Goal: Check status: Check status

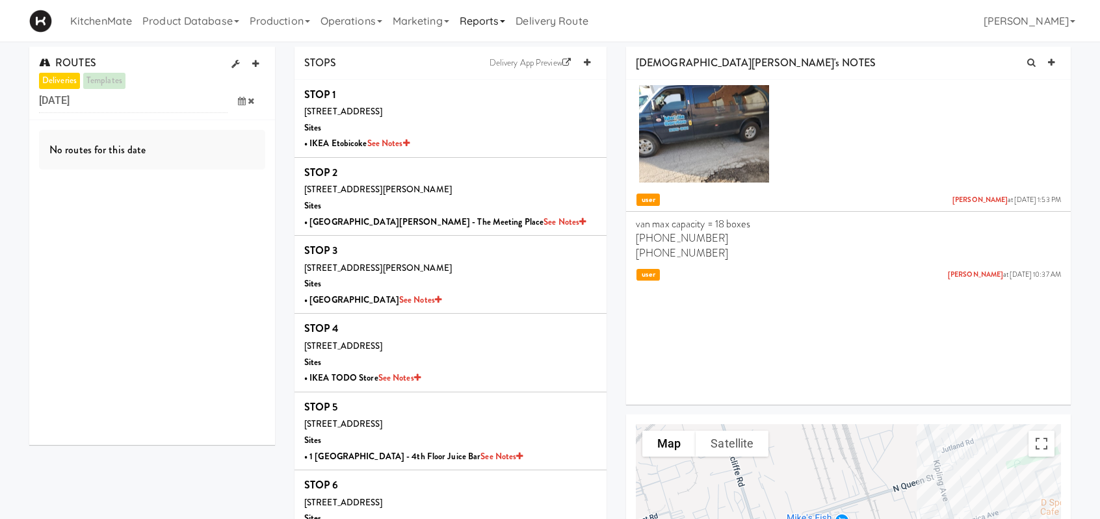
click at [506, 26] on link "Reports" at bounding box center [482, 21] width 57 height 42
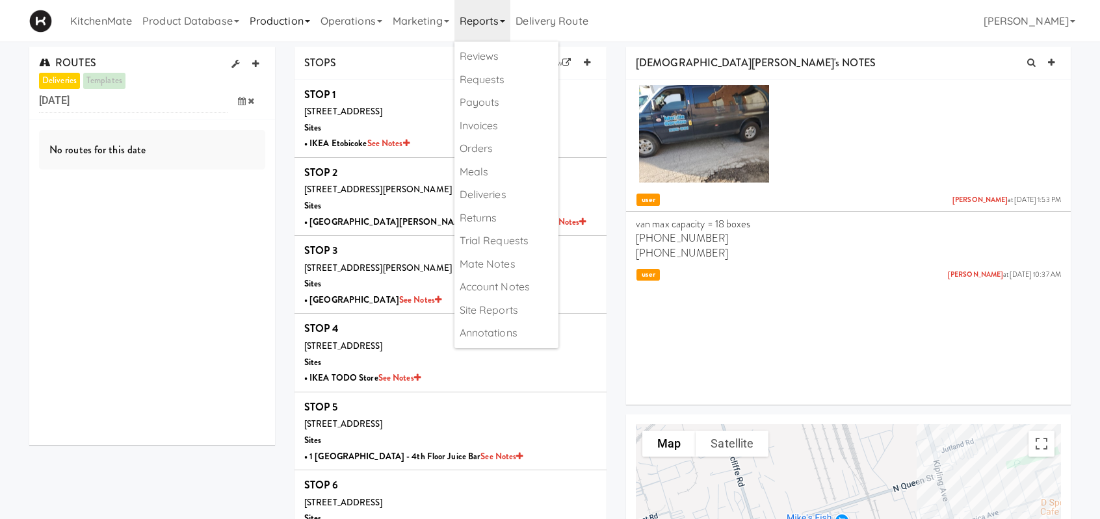
click at [278, 21] on link "Production" at bounding box center [279, 21] width 71 height 42
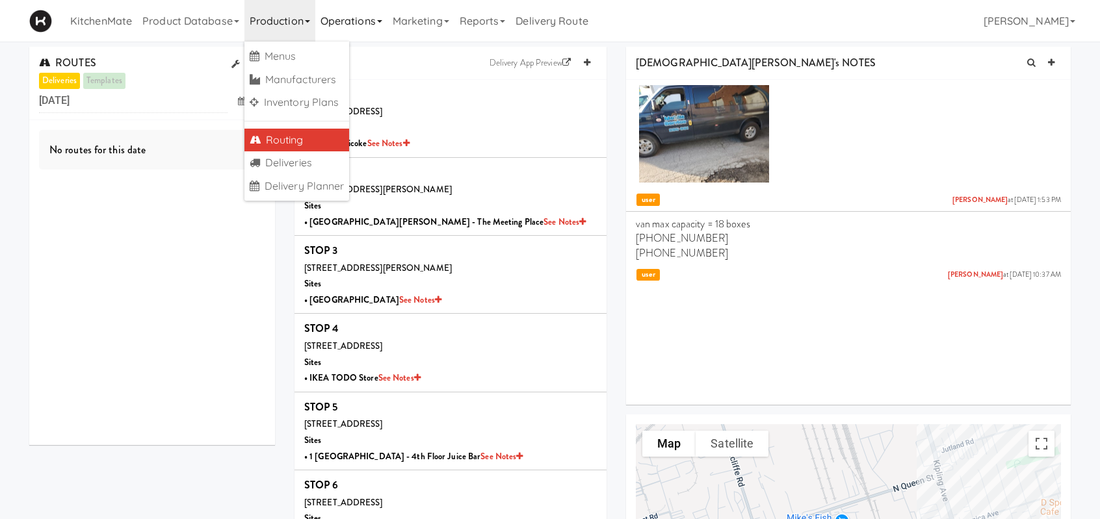
click at [344, 29] on link "Operations" at bounding box center [351, 21] width 72 height 42
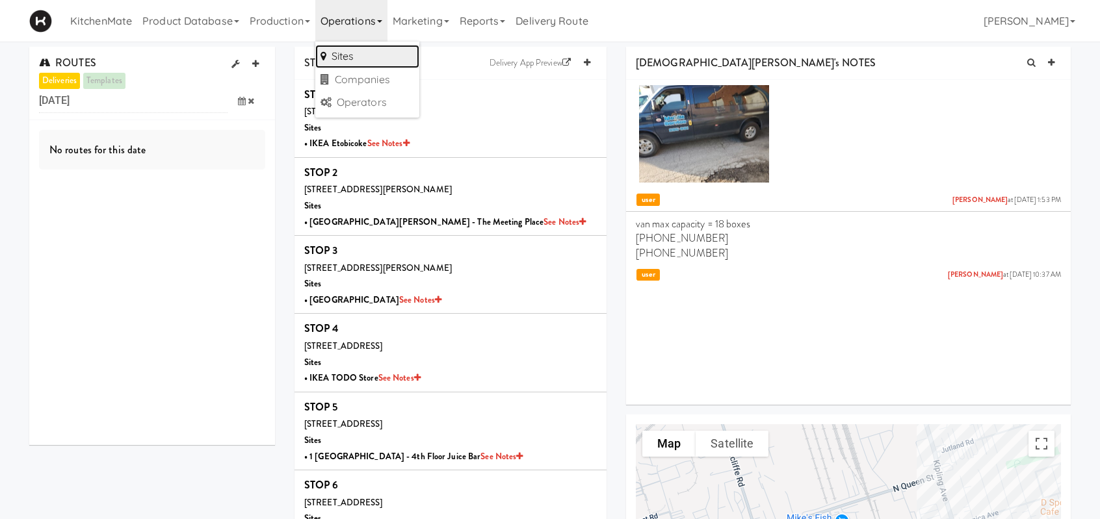
click at [354, 56] on link "Sites" at bounding box center [367, 56] width 104 height 23
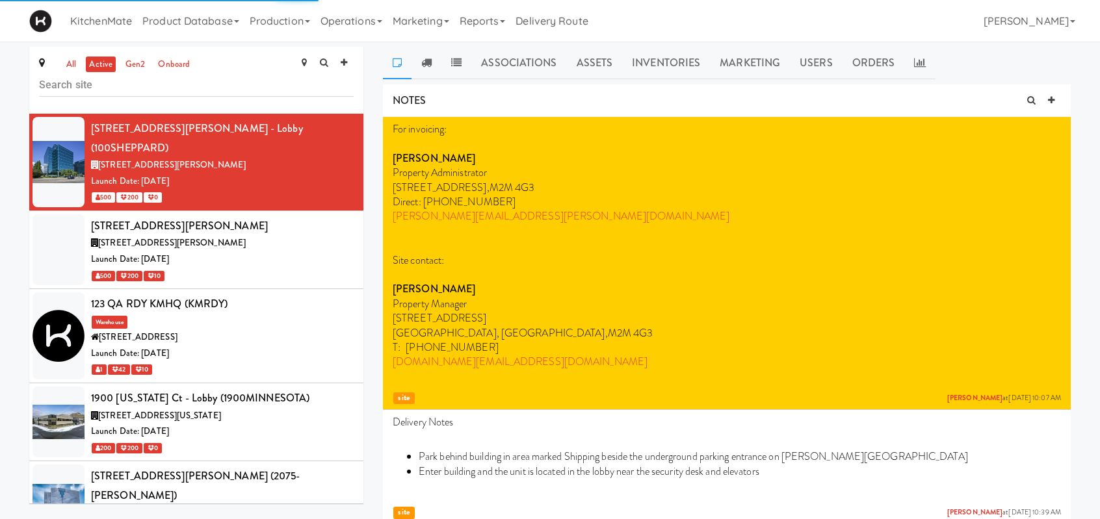
click at [109, 86] on input "text" at bounding box center [196, 85] width 315 height 24
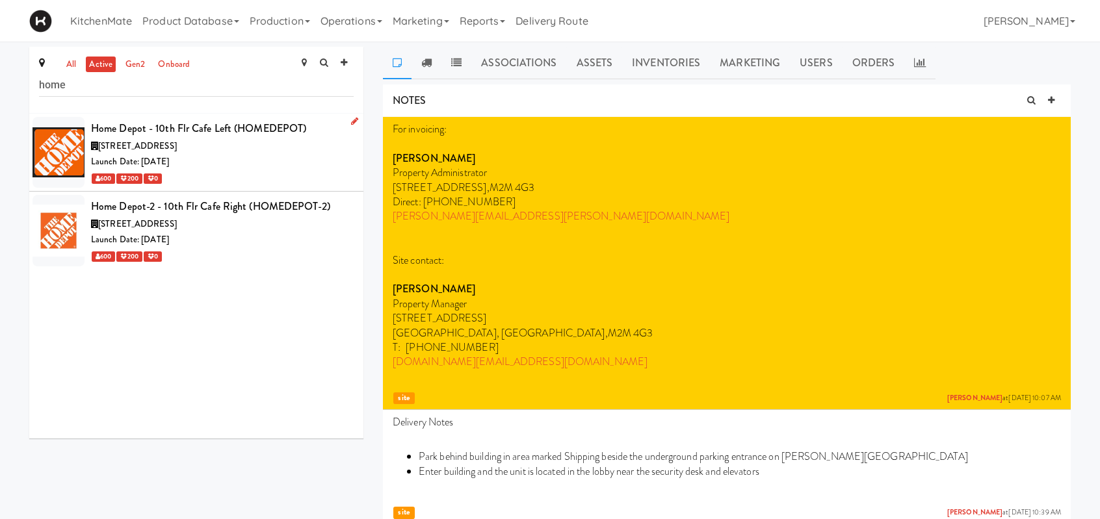
type input "home"
click at [311, 137] on div "Home Depot - 10th Flr Cafe Left (HOMEDEPOT)" at bounding box center [222, 128] width 263 height 19
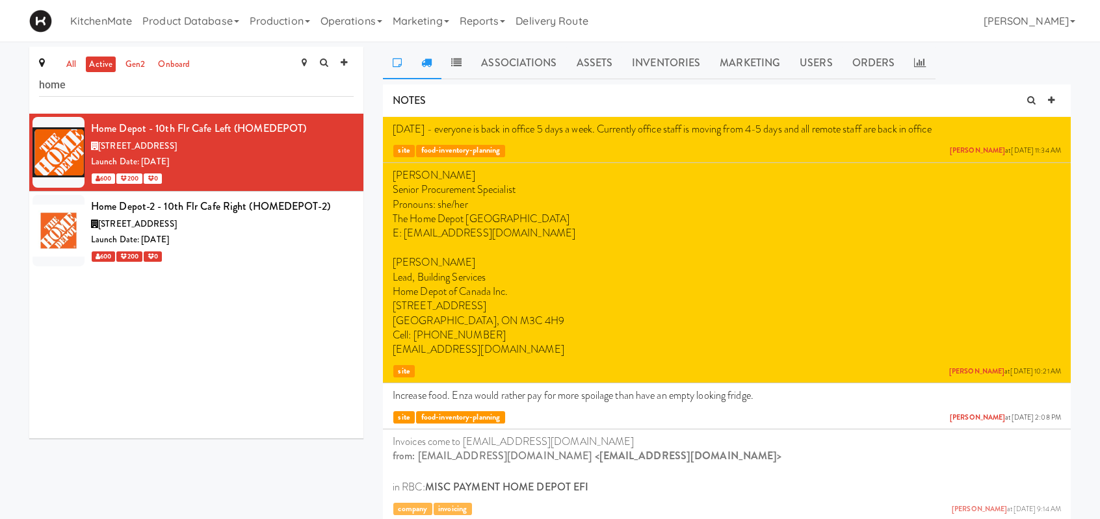
click at [430, 64] on icon at bounding box center [426, 62] width 10 height 10
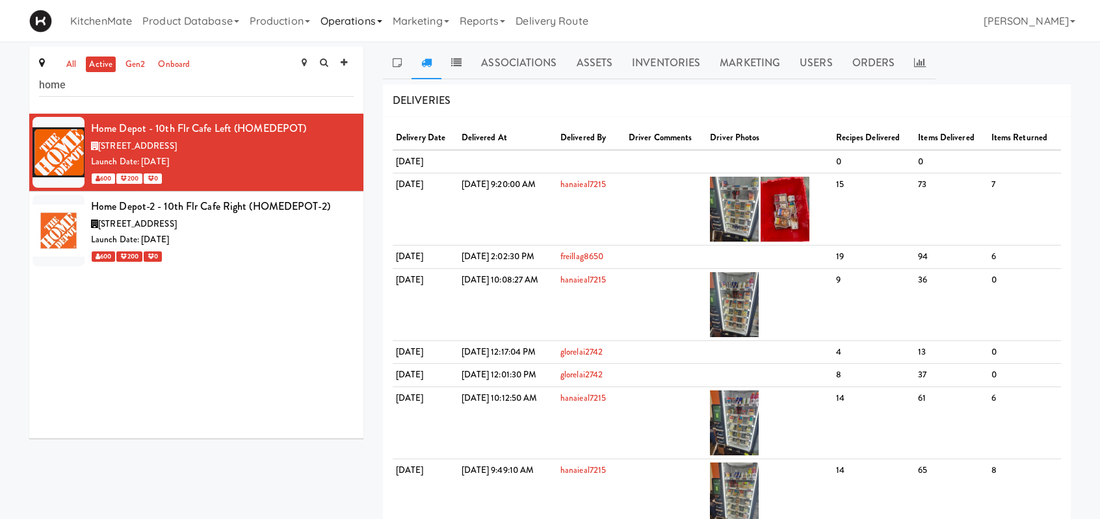
click at [372, 19] on link "Operations" at bounding box center [351, 21] width 72 height 42
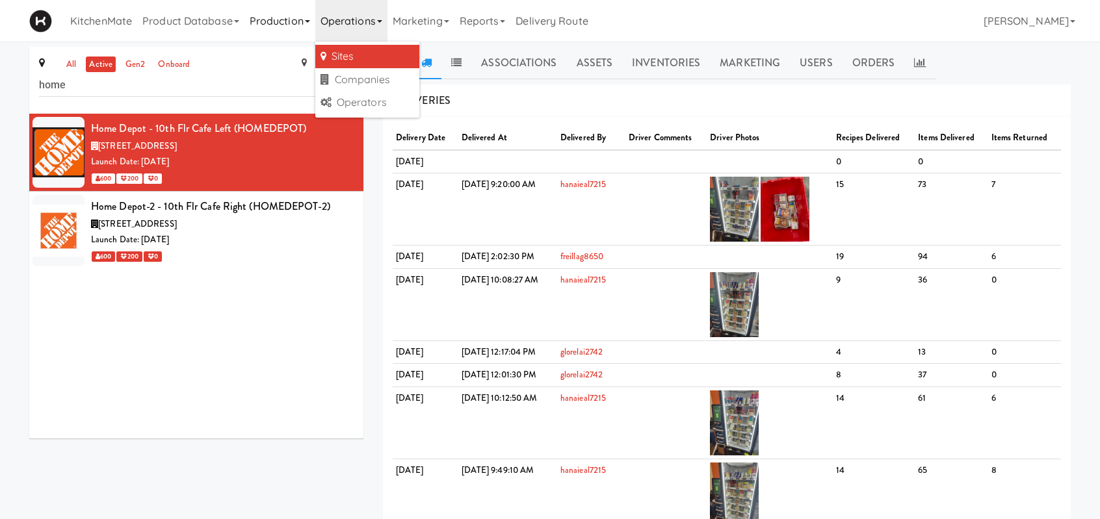
click at [281, 19] on link "Production" at bounding box center [279, 21] width 71 height 42
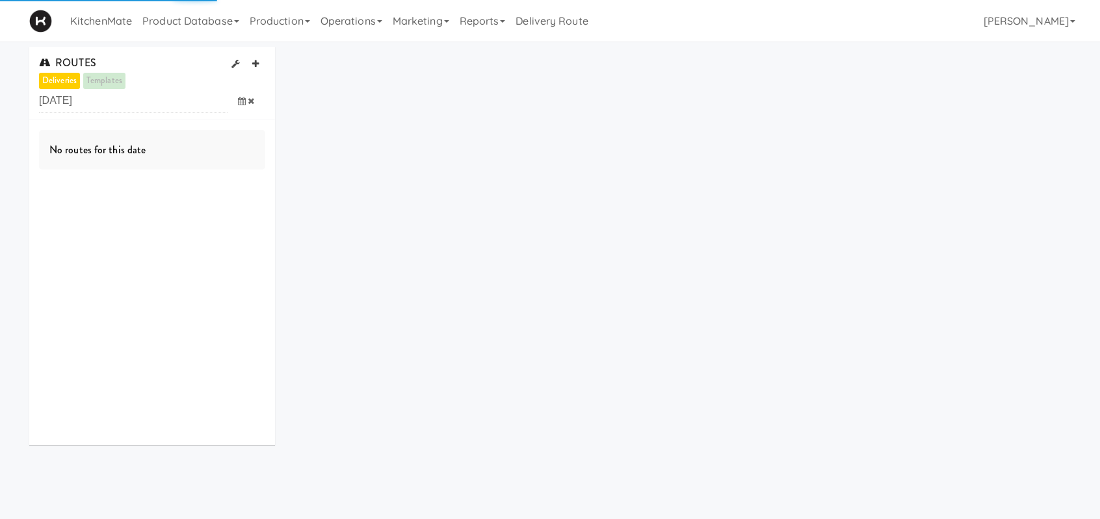
click at [242, 99] on icon at bounding box center [242, 101] width 8 height 8
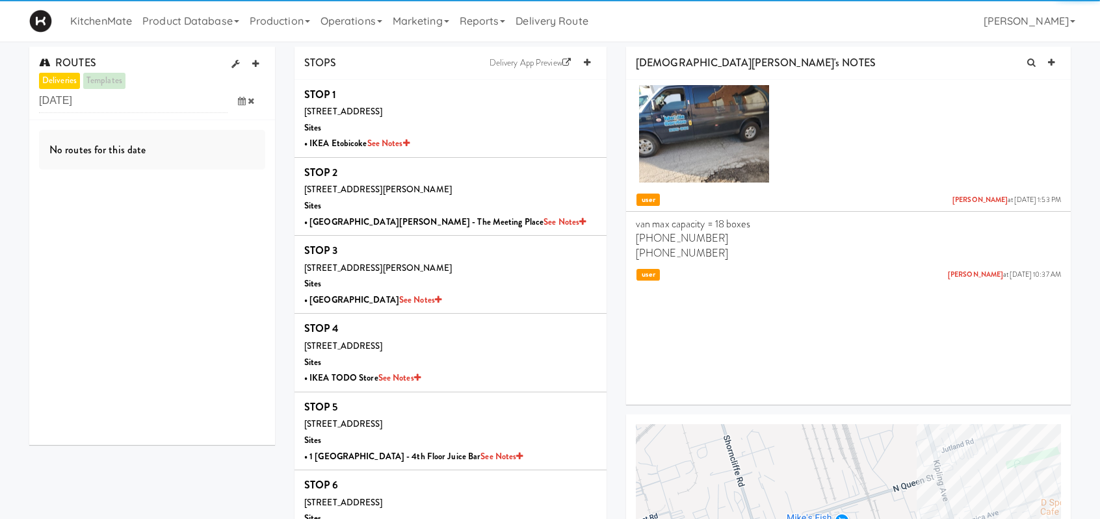
click at [244, 99] on icon at bounding box center [242, 101] width 8 height 8
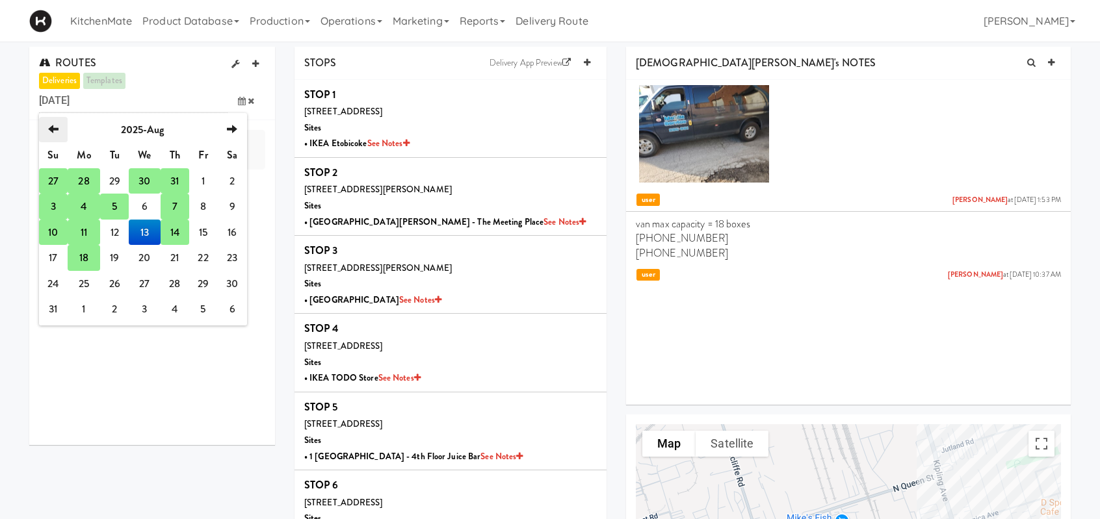
click at [53, 128] on icon "previous" at bounding box center [53, 129] width 10 height 10
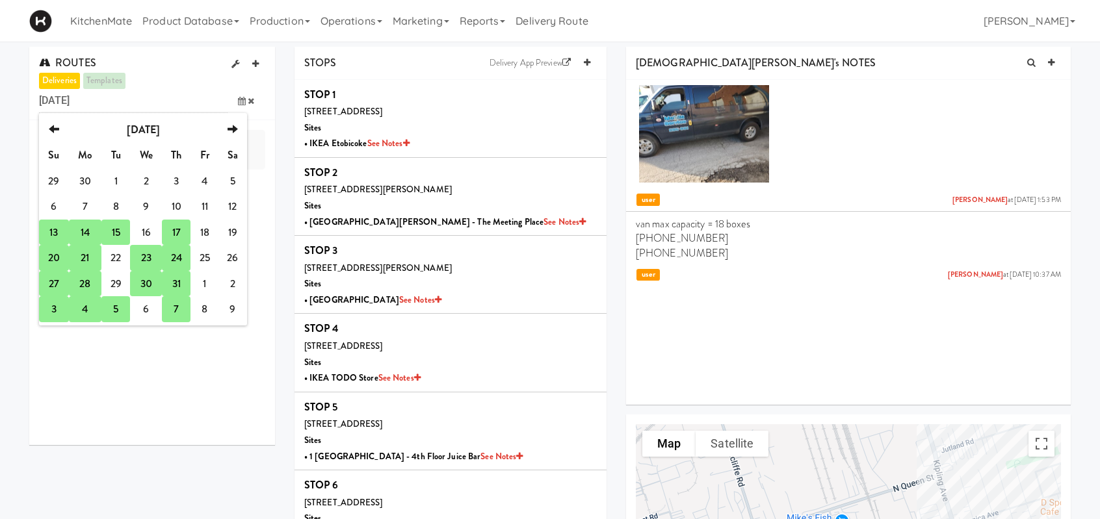
click at [181, 257] on td "24" at bounding box center [176, 258] width 29 height 26
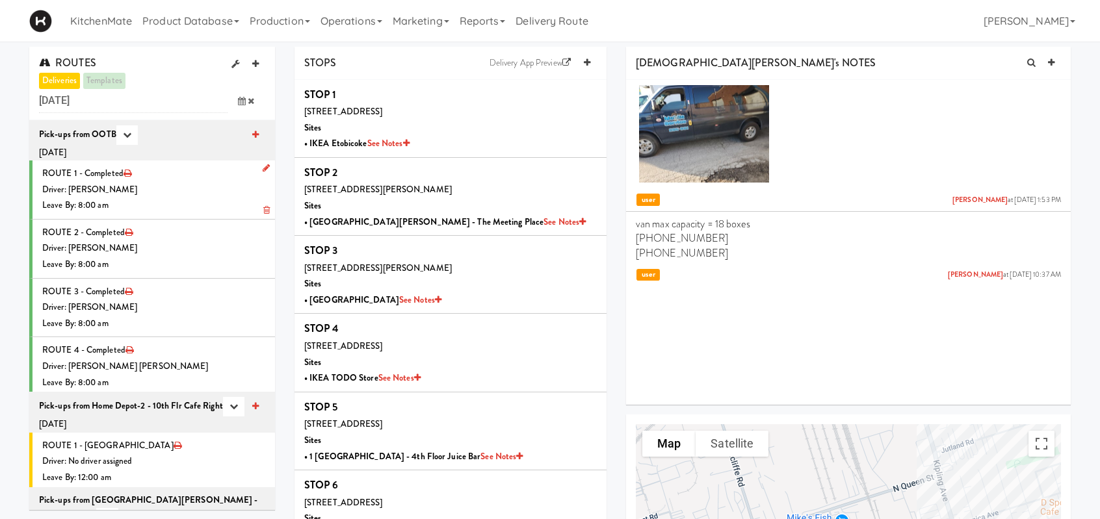
click at [207, 191] on div "Driver: [PERSON_NAME]" at bounding box center [153, 190] width 223 height 16
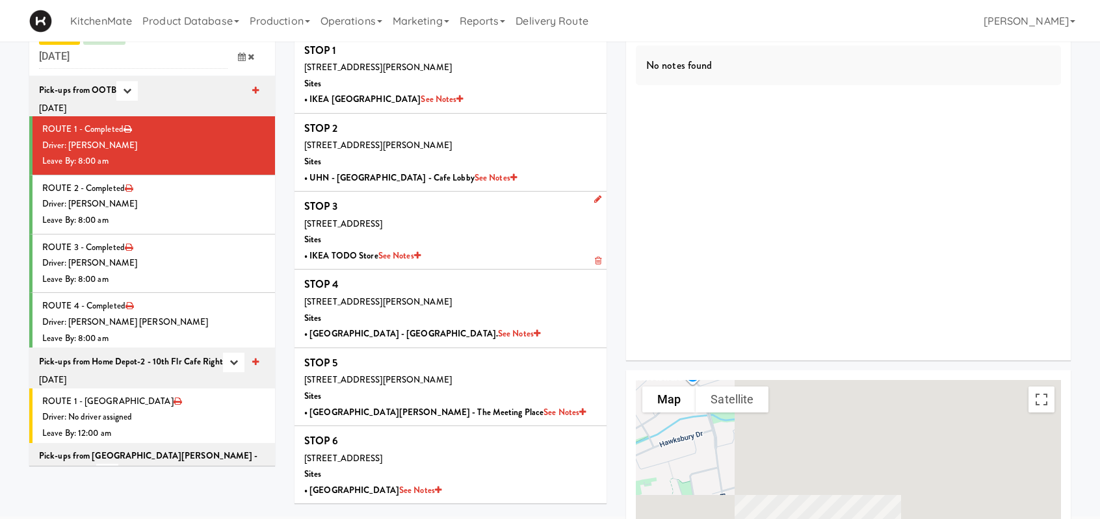
scroll to position [65, 0]
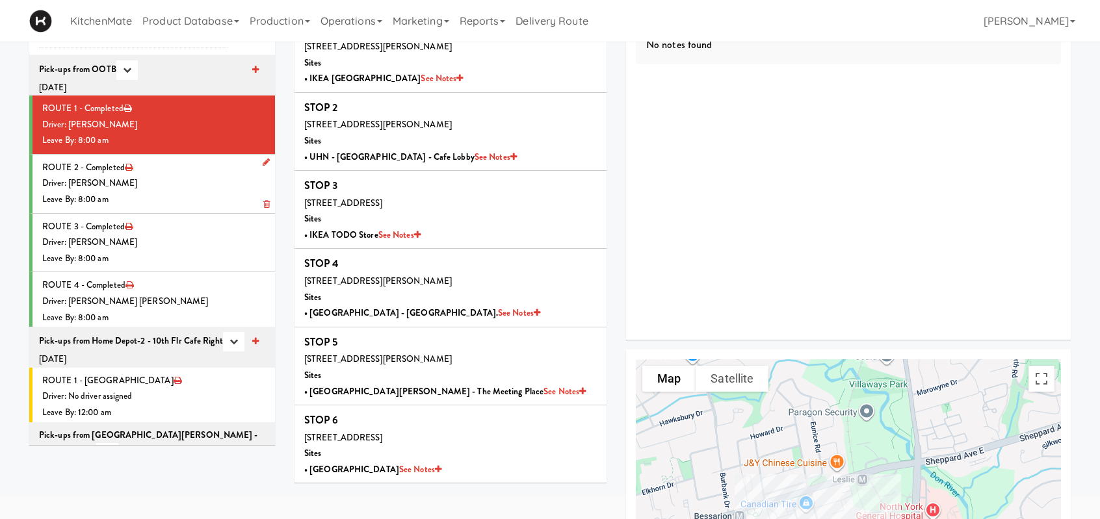
click at [210, 195] on div "Leave By: 8:00 am" at bounding box center [153, 200] width 223 height 16
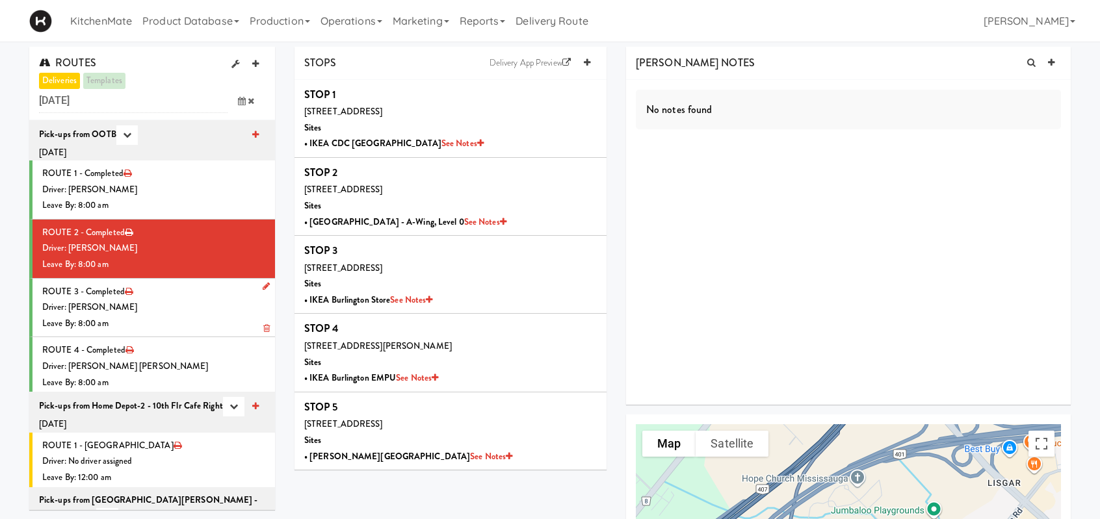
click at [181, 300] on div "Driver: [PERSON_NAME]" at bounding box center [153, 308] width 223 height 16
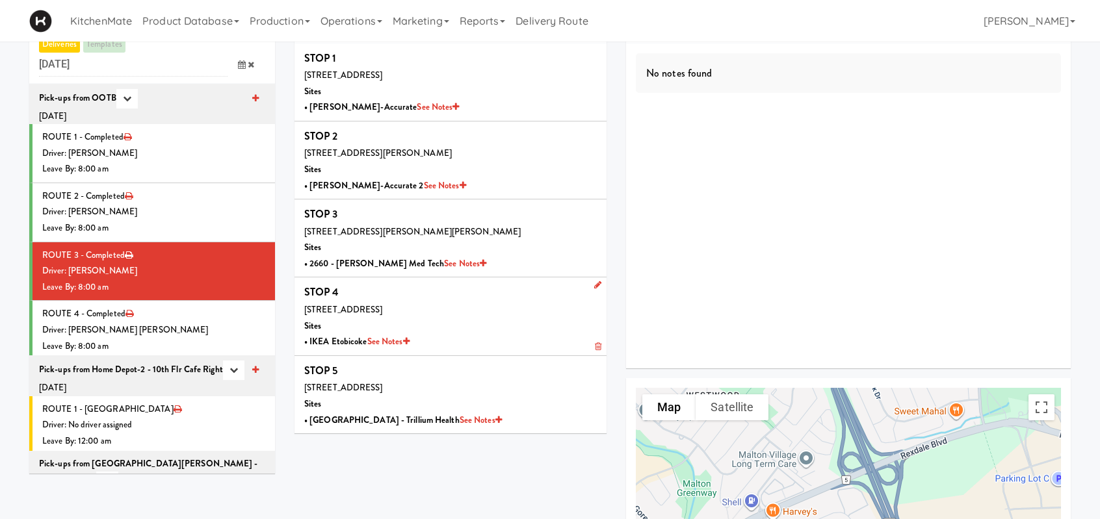
scroll to position [65, 0]
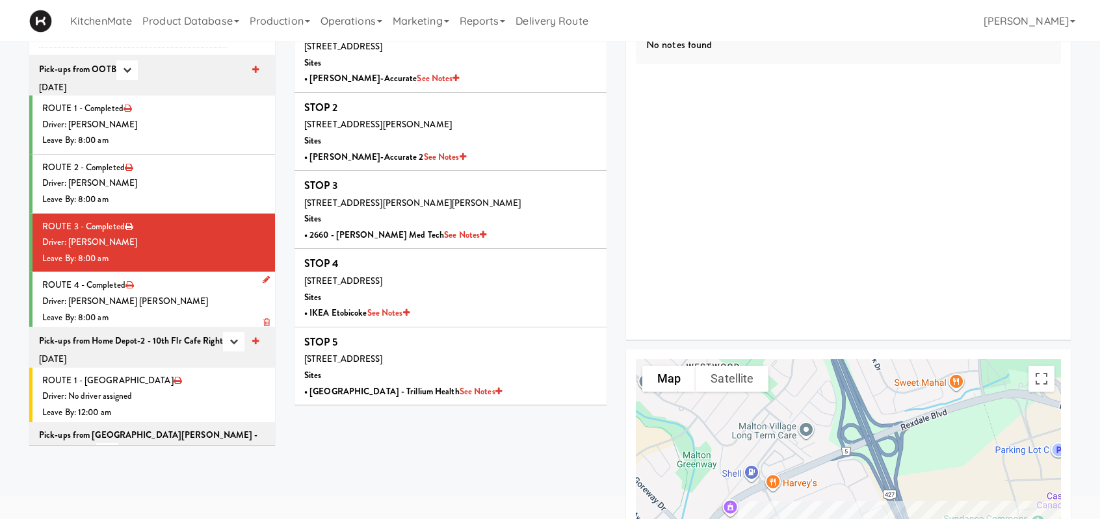
click at [203, 296] on div "Driver: [PERSON_NAME] [PERSON_NAME]" at bounding box center [153, 302] width 223 height 16
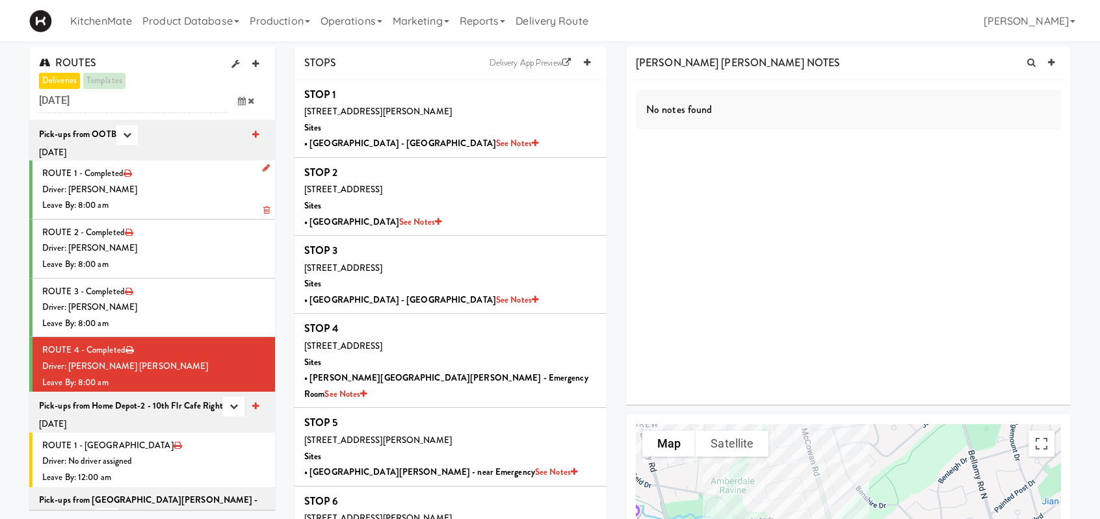
click at [168, 194] on div "Driver: [PERSON_NAME]" at bounding box center [153, 190] width 223 height 16
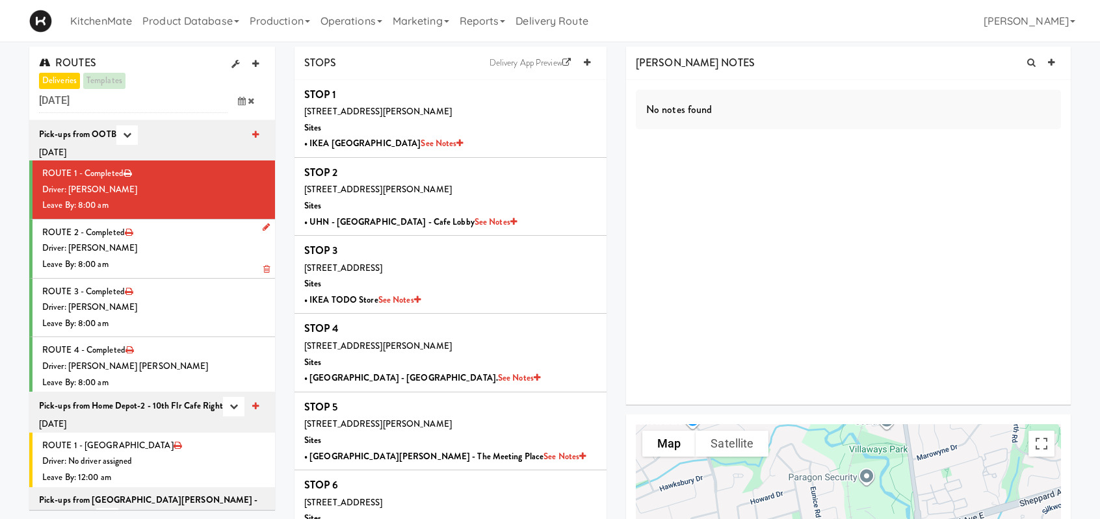
click at [176, 251] on div "Driver: [PERSON_NAME]" at bounding box center [153, 248] width 223 height 16
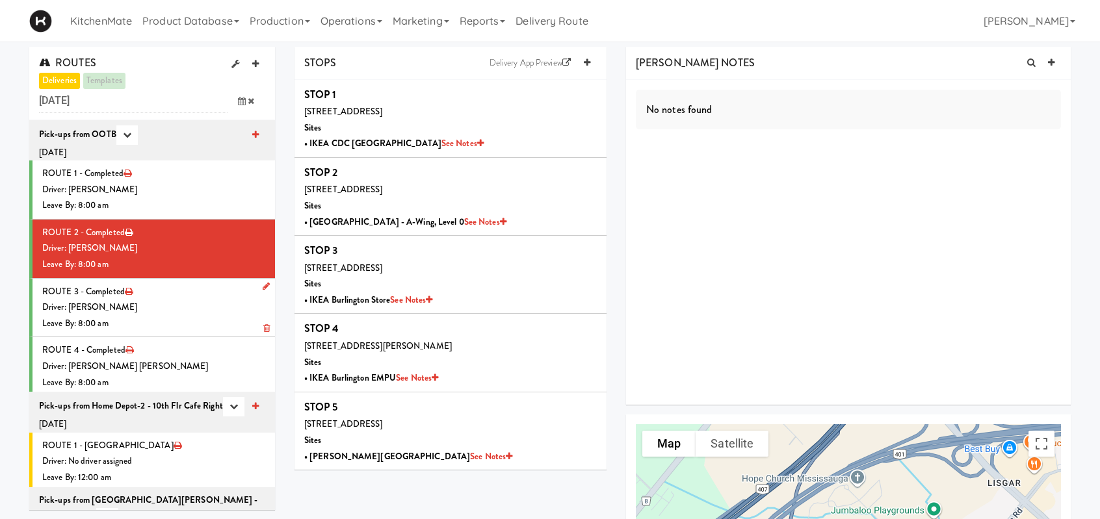
click at [172, 294] on li "ROUTE 3 - Completed Driver: [PERSON_NAME] Leave By: 8:00 am" at bounding box center [152, 308] width 246 height 59
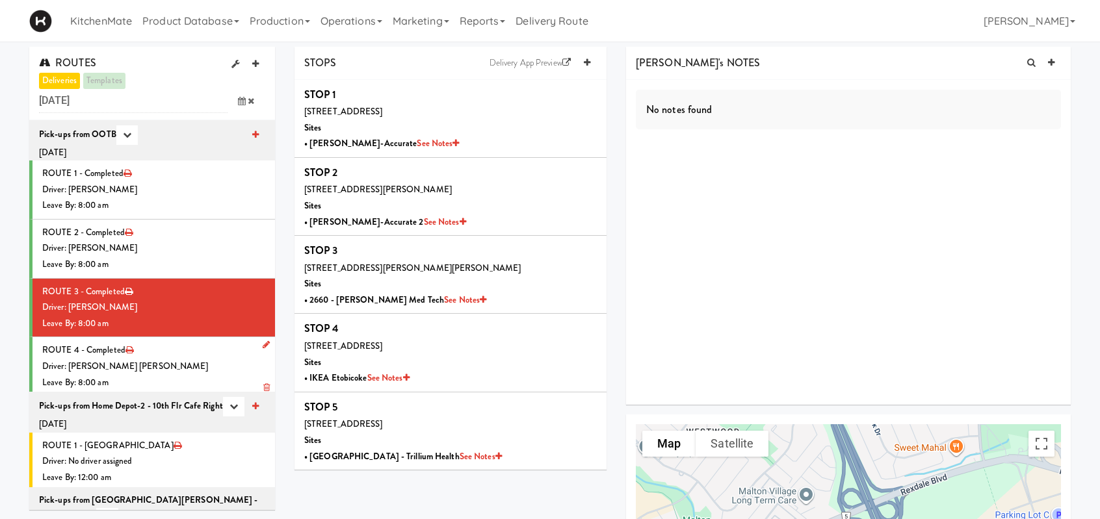
click at [214, 359] on div "Driver: [PERSON_NAME] [PERSON_NAME]" at bounding box center [153, 367] width 223 height 16
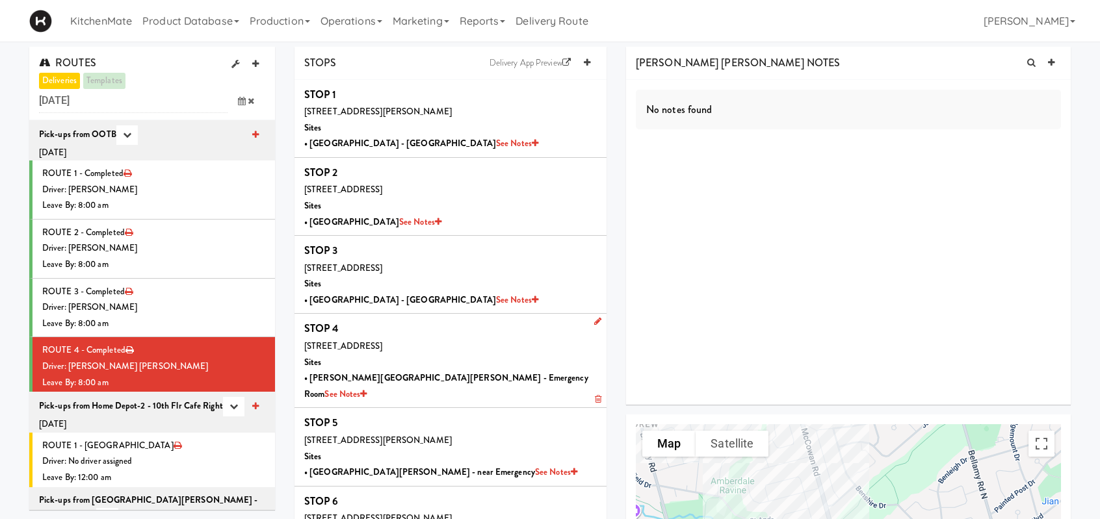
scroll to position [195, 0]
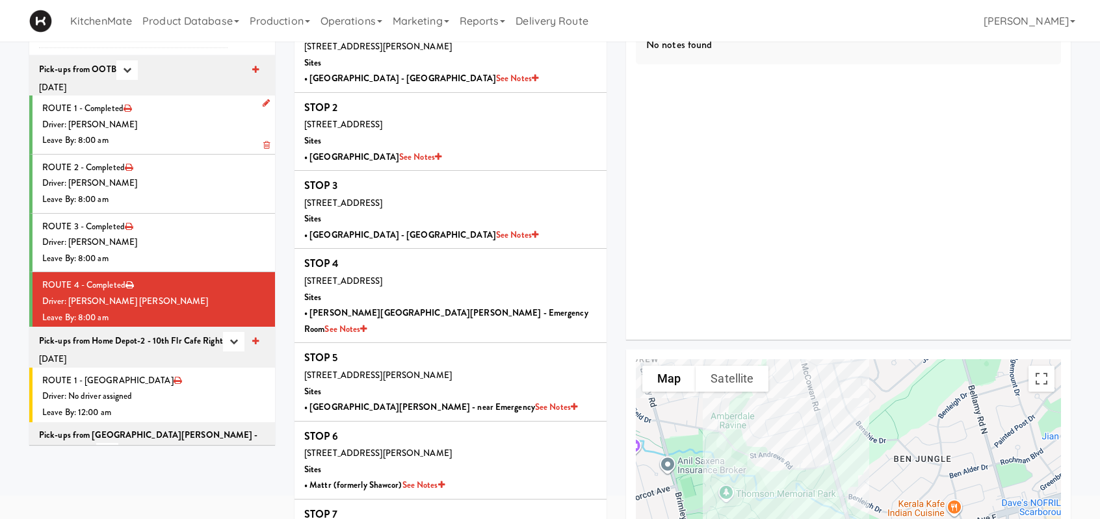
click at [181, 126] on div "Driver: [PERSON_NAME]" at bounding box center [153, 125] width 223 height 16
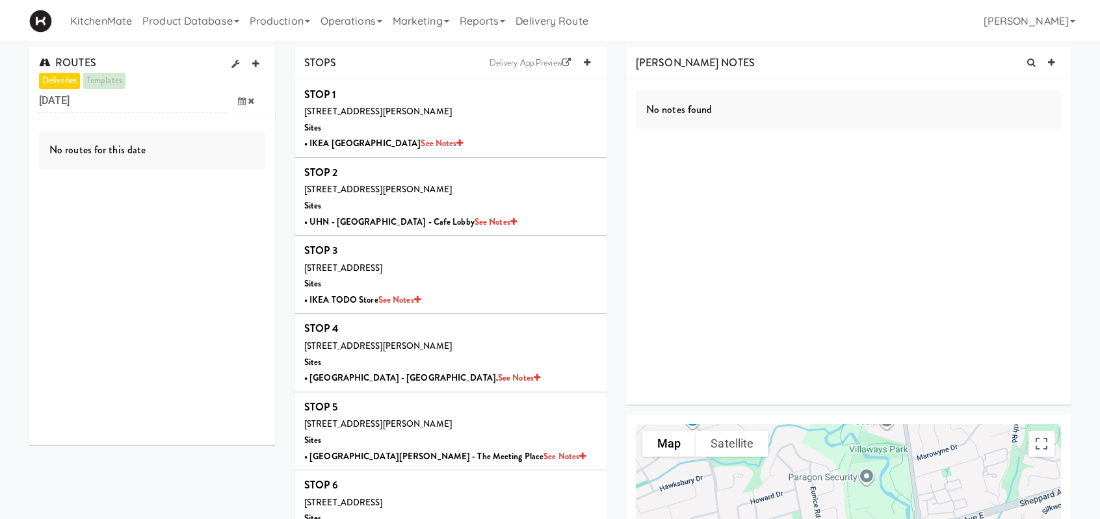
click at [244, 103] on icon at bounding box center [242, 101] width 8 height 8
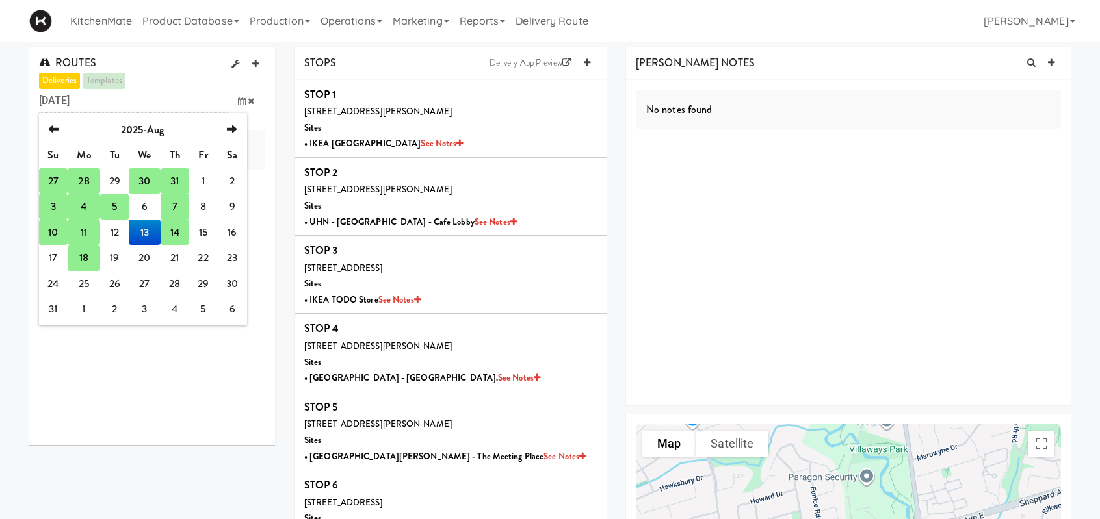
click at [172, 232] on td "14" at bounding box center [175, 233] width 29 height 26
